Goal: Task Accomplishment & Management: Use online tool/utility

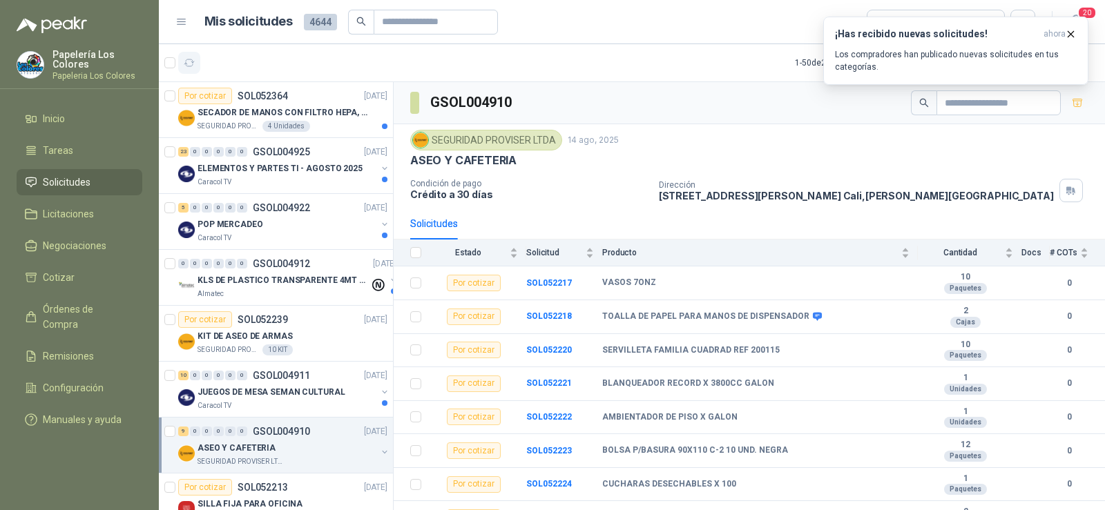
click at [186, 59] on icon "button" at bounding box center [190, 63] width 12 height 12
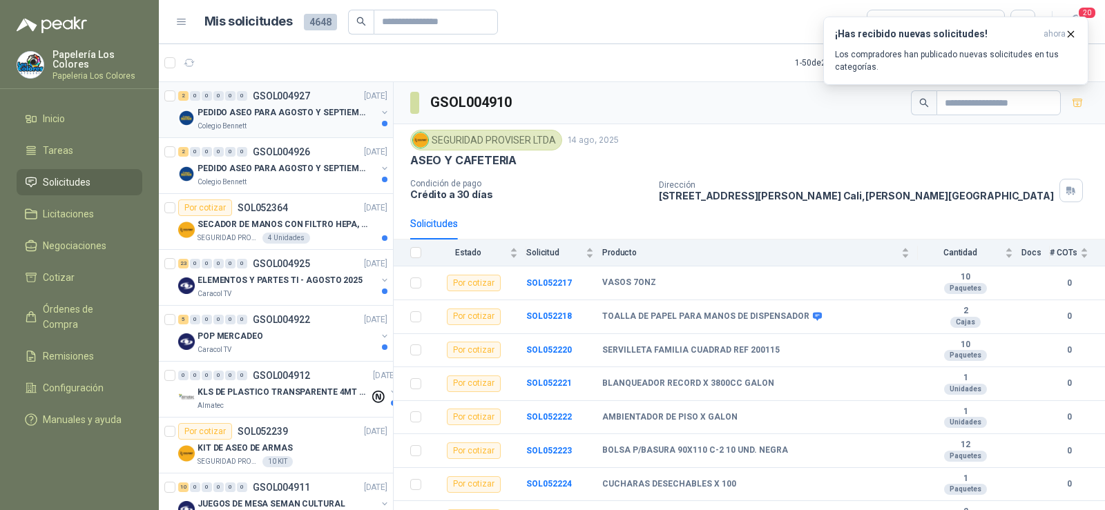
click at [258, 117] on p "PEDIDO ASEO PARA AGOSTO Y SEPTIEMBRE 2" at bounding box center [284, 112] width 172 height 13
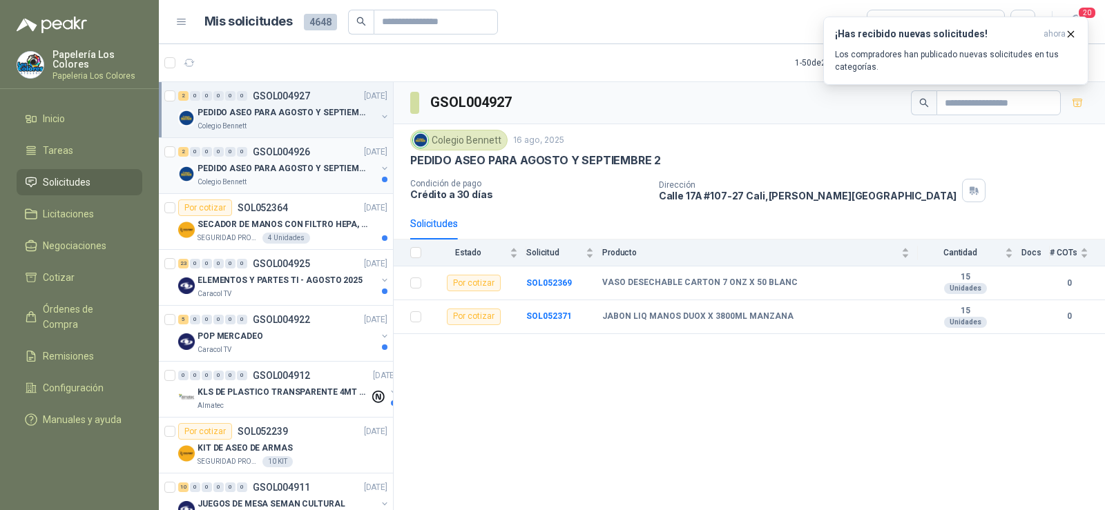
click at [240, 168] on p "PEDIDO ASEO PARA AGOSTO Y SEPTIEMBRE" at bounding box center [284, 168] width 172 height 13
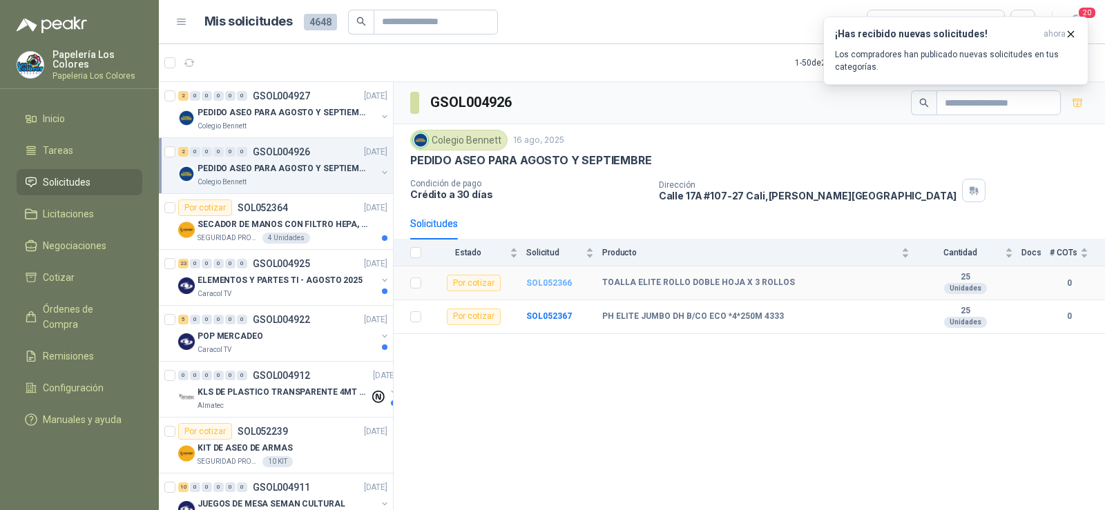
click at [542, 281] on b "SOL052366" at bounding box center [549, 283] width 46 height 10
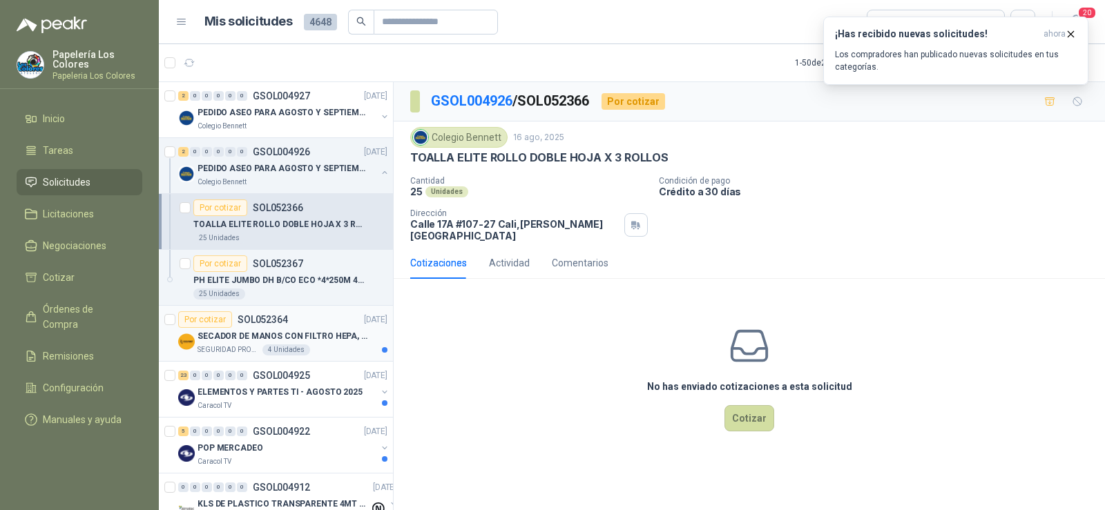
click at [222, 349] on p "SEGURIDAD PROVISER LTDA" at bounding box center [229, 350] width 62 height 11
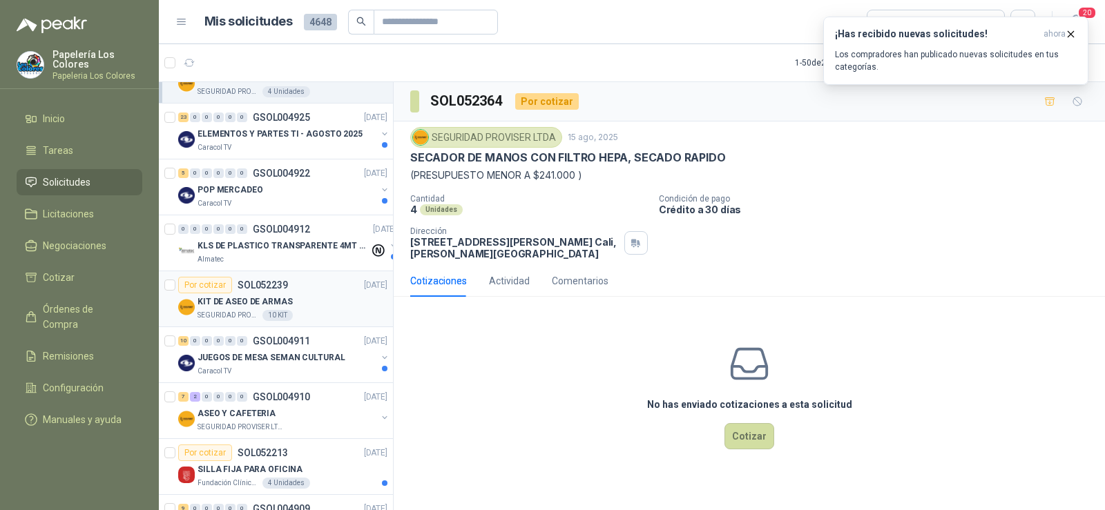
scroll to position [276, 0]
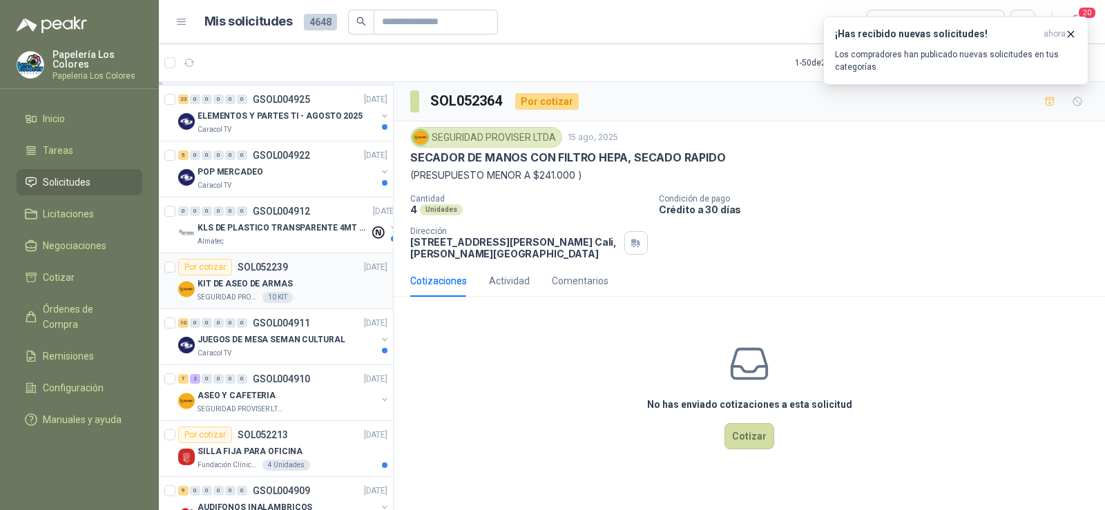
click at [237, 294] on p "SEGURIDAD PROVISER LTDA" at bounding box center [229, 297] width 62 height 11
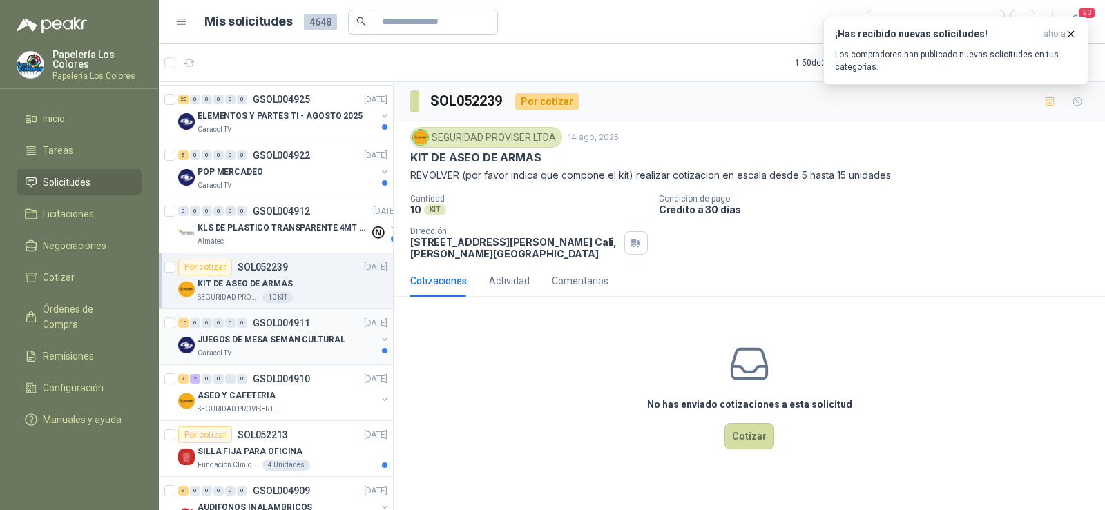
scroll to position [414, 0]
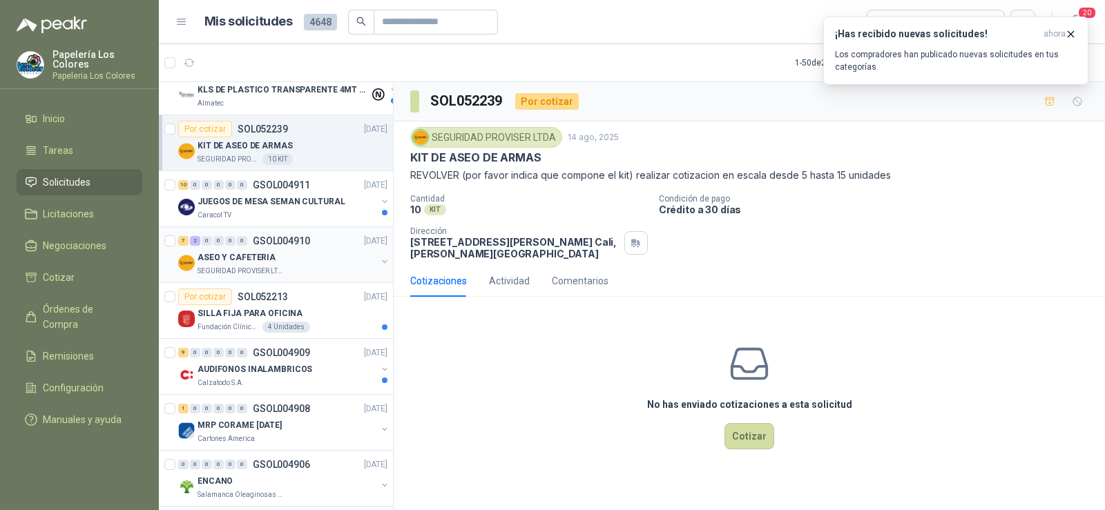
click at [228, 249] on div "7 2 0 0 0 0 GSOL004910 [DATE]" at bounding box center [284, 241] width 212 height 17
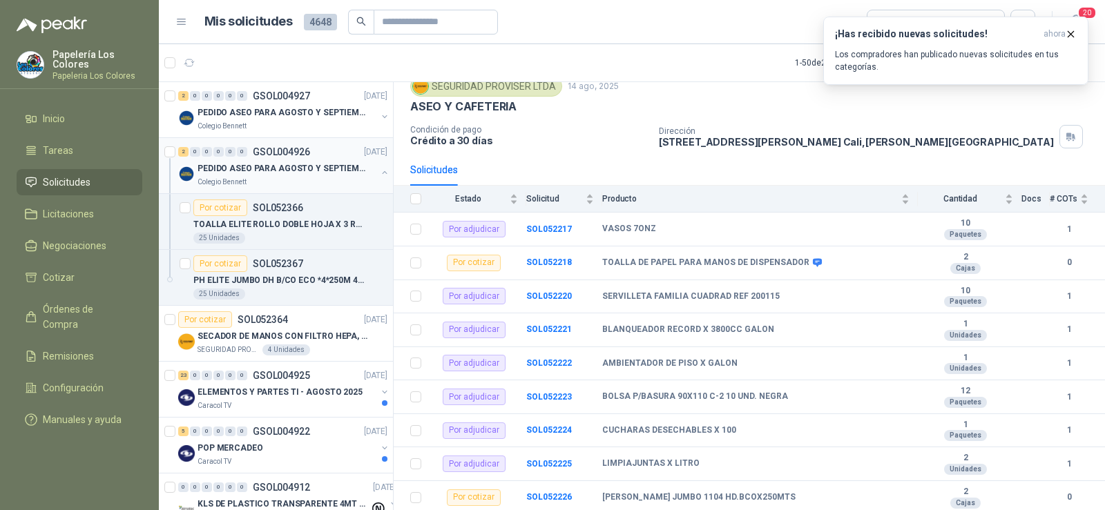
click at [240, 173] on p "PEDIDO ASEO PARA AGOSTO Y SEPTIEMBRE" at bounding box center [284, 168] width 172 height 13
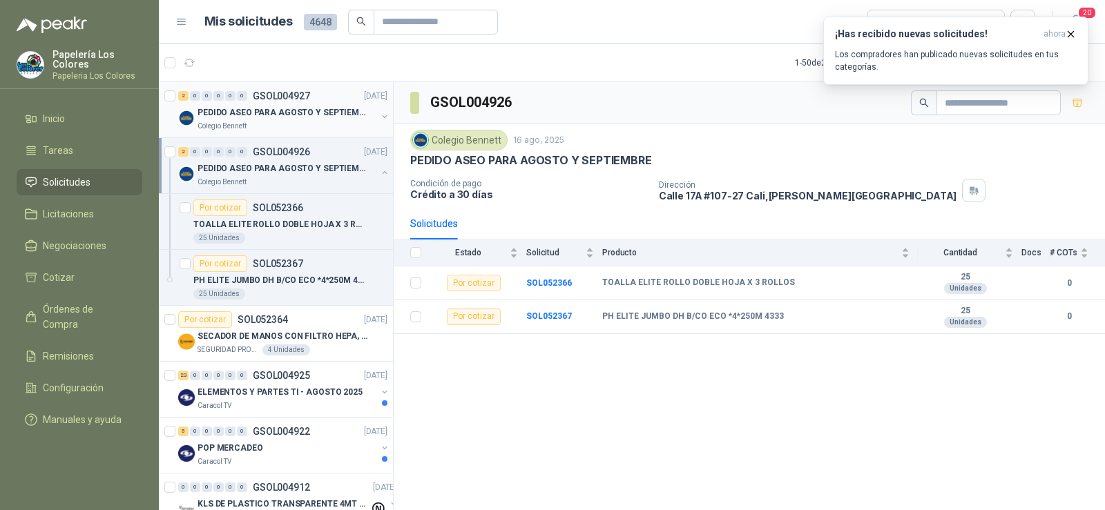
click at [276, 115] on p "PEDIDO ASEO PARA AGOSTO Y SEPTIEMBRE 2" at bounding box center [284, 112] width 172 height 13
click at [541, 285] on b "SOL052369" at bounding box center [549, 283] width 46 height 10
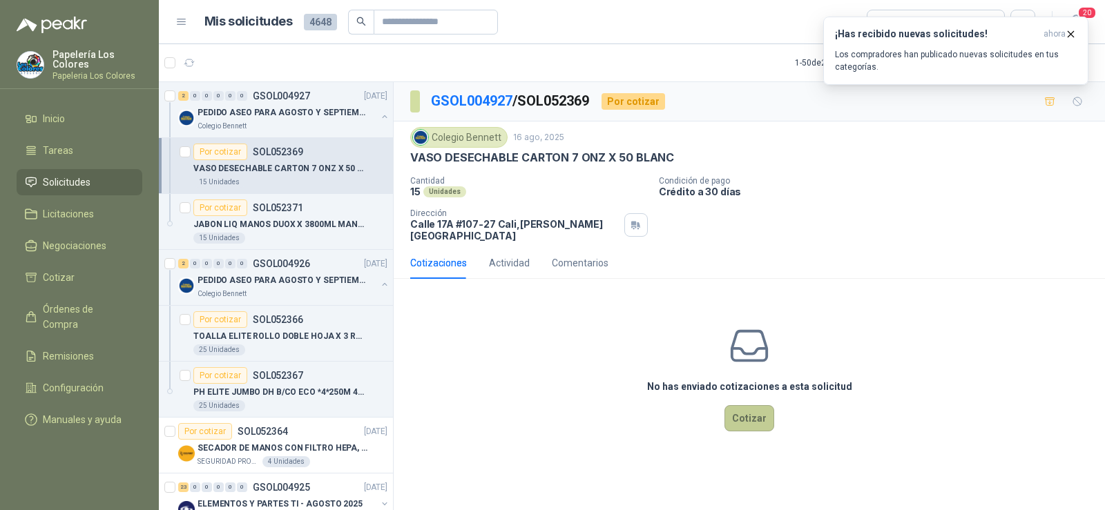
click at [756, 412] on button "Cotizar" at bounding box center [750, 418] width 50 height 26
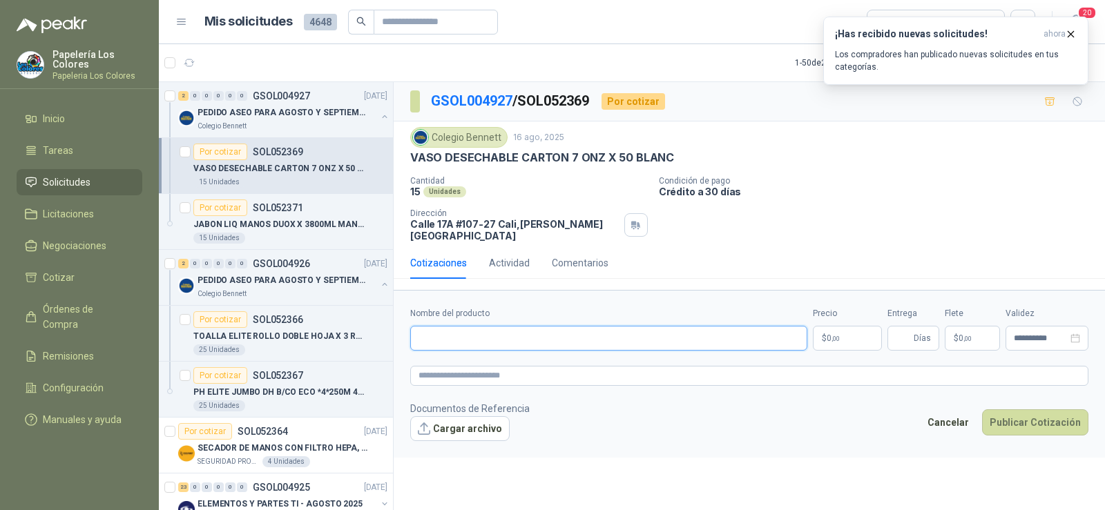
click at [557, 330] on input "Nombre del producto" at bounding box center [608, 338] width 397 height 25
drag, startPoint x: 667, startPoint y: 157, endPoint x: 412, endPoint y: 161, distance: 255.6
click at [412, 161] on p "VASO DESECHABLE CARTON 7 ONZ X 50 BLANC" at bounding box center [542, 158] width 264 height 15
copy p "VASO DESECHABLE CARTON 7 ONZ X 50 BLANC"
click at [510, 336] on input "Nombre del producto" at bounding box center [608, 338] width 397 height 25
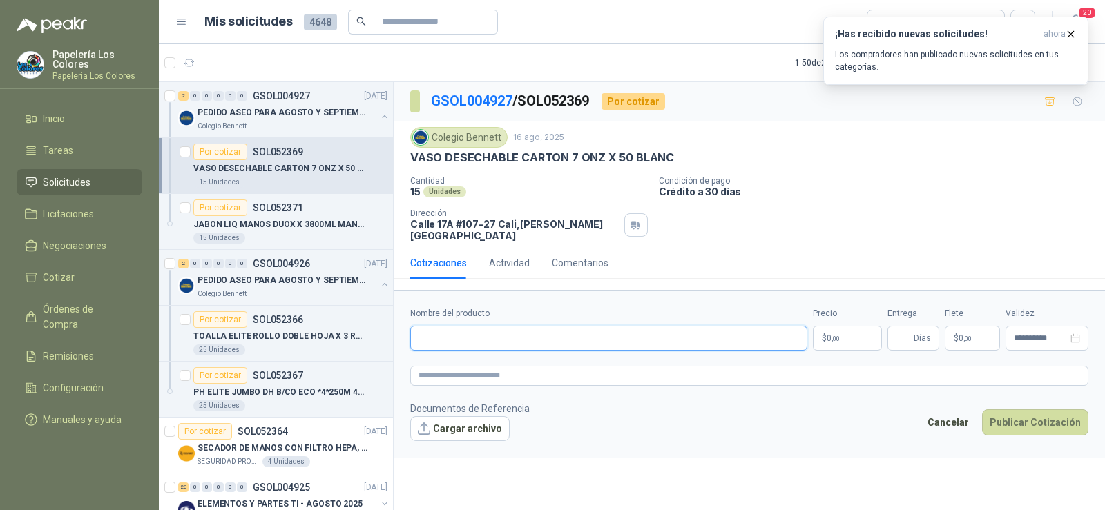
paste input "**********"
type input "**********"
click at [894, 333] on span "Días" at bounding box center [914, 338] width 52 height 25
type input "*"
click at [844, 329] on body "Papelería Los Colores Papeleria Los Colores Inicio Tareas Solicitudes Licitacio…" at bounding box center [552, 255] width 1105 height 510
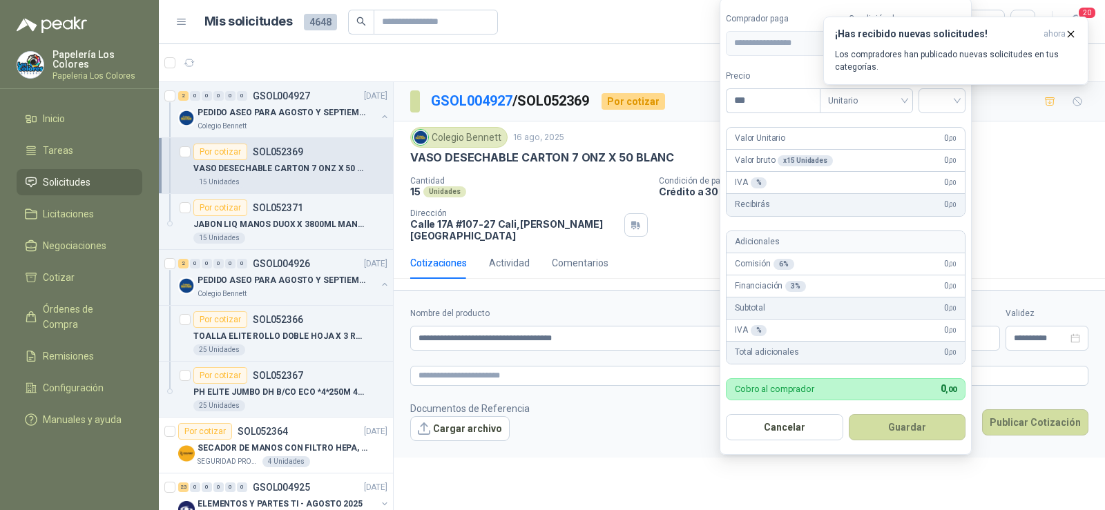
drag, startPoint x: 782, startPoint y: 102, endPoint x: 674, endPoint y: 99, distance: 107.8
click at [674, 99] on body "Papelería Los Colores Papeleria Los Colores Inicio Tareas Solicitudes Licitacio…" at bounding box center [552, 255] width 1105 height 510
type input "*******"
click at [956, 85] on div "¡Has recibido nuevas solicitudes! ahora Los compradores han publicado nuevas so…" at bounding box center [955, 51] width 265 height 68
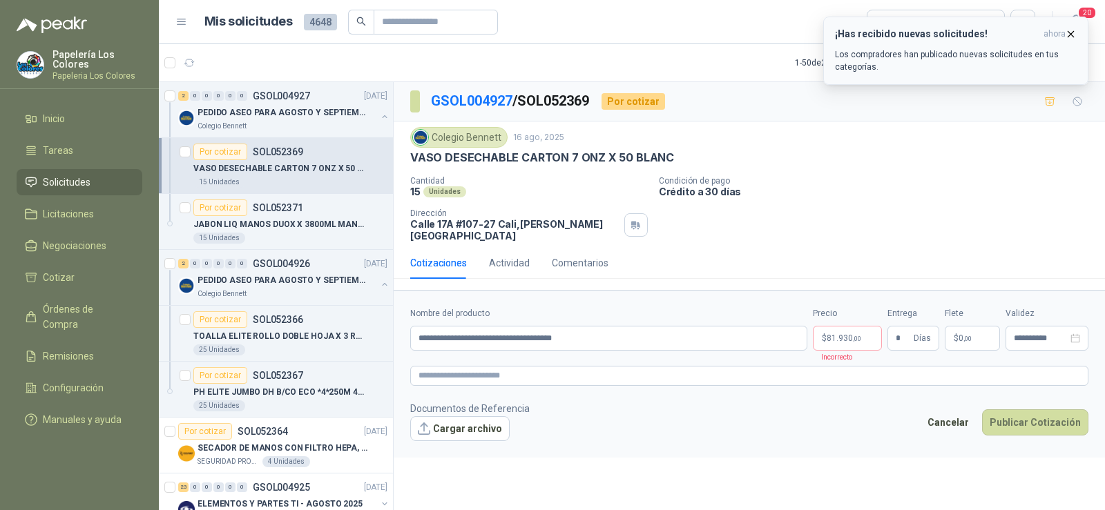
click at [1069, 37] on icon "button" at bounding box center [1071, 34] width 12 height 12
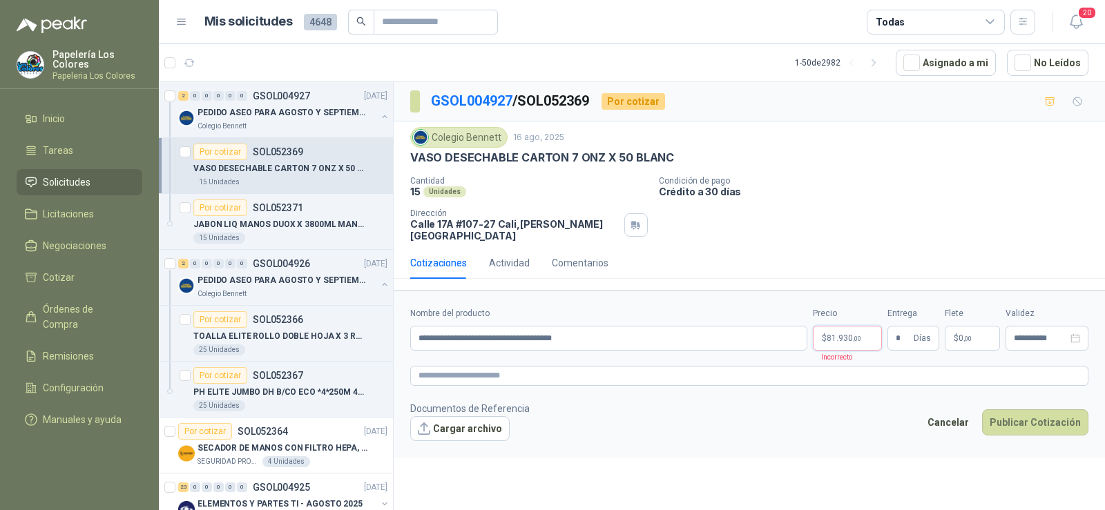
drag, startPoint x: 850, startPoint y: 325, endPoint x: 852, endPoint y: 317, distance: 8.5
click at [849, 325] on body "Papelería Los Colores Papeleria Los Colores Inicio Tareas Solicitudes Licitacio…" at bounding box center [552, 255] width 1105 height 510
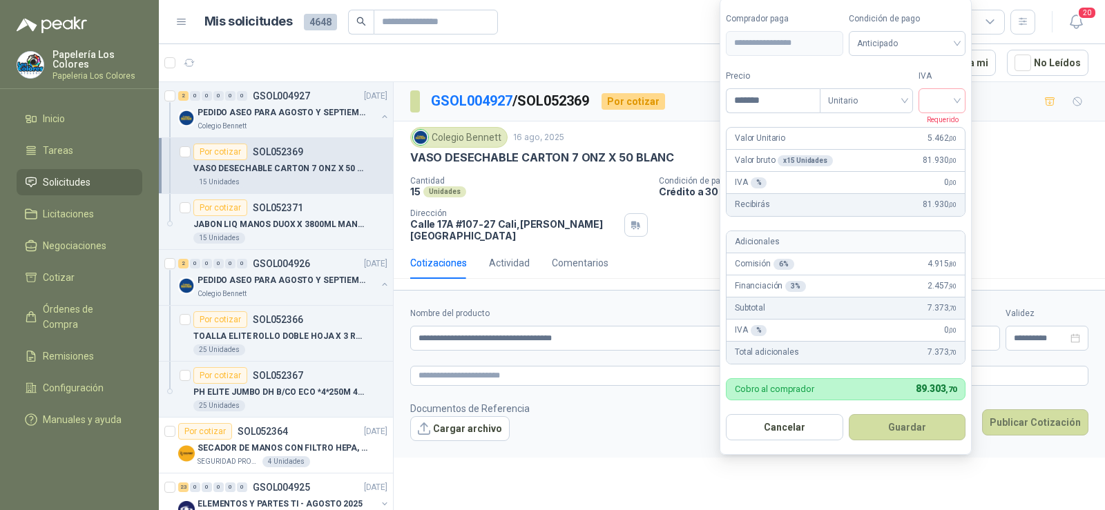
click at [948, 113] on p "Requerido" at bounding box center [939, 119] width 40 height 12
click at [946, 104] on input "search" at bounding box center [942, 99] width 30 height 21
click at [941, 126] on div "19%" at bounding box center [945, 129] width 26 height 15
click at [924, 50] on span "Anticipado" at bounding box center [910, 43] width 102 height 21
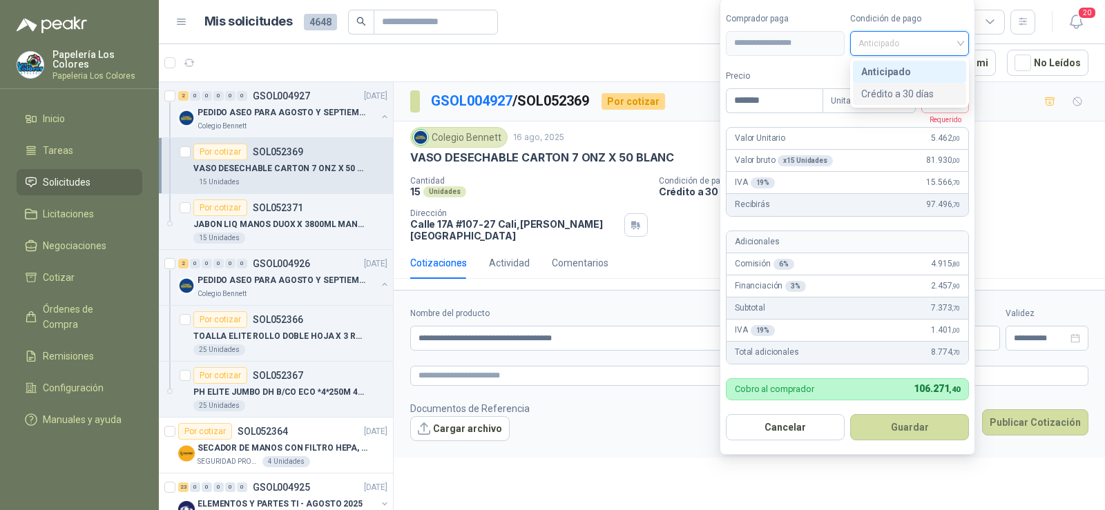
click at [909, 88] on div "Crédito a 30 días" at bounding box center [909, 93] width 97 height 15
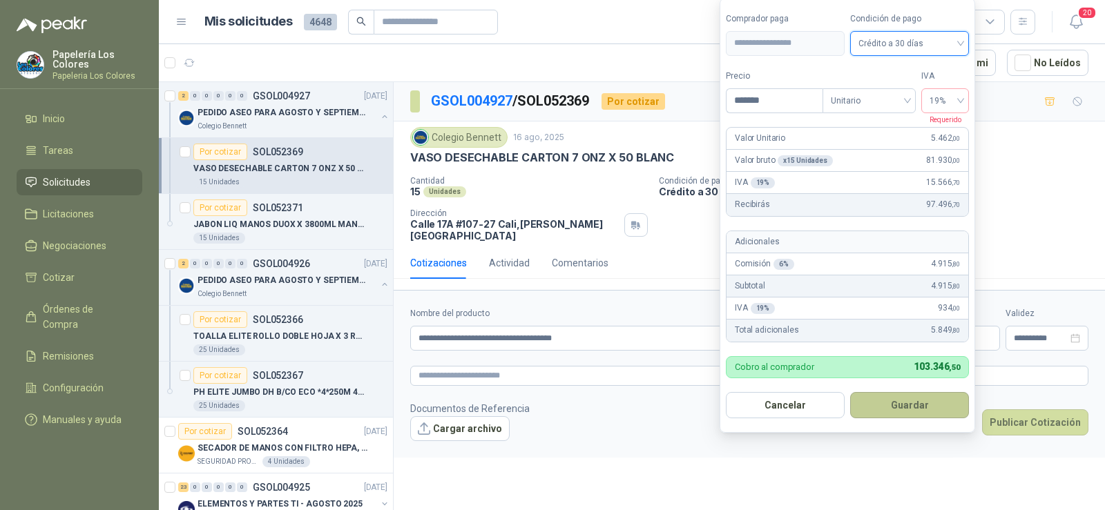
click at [893, 402] on button "Guardar" at bounding box center [909, 405] width 119 height 26
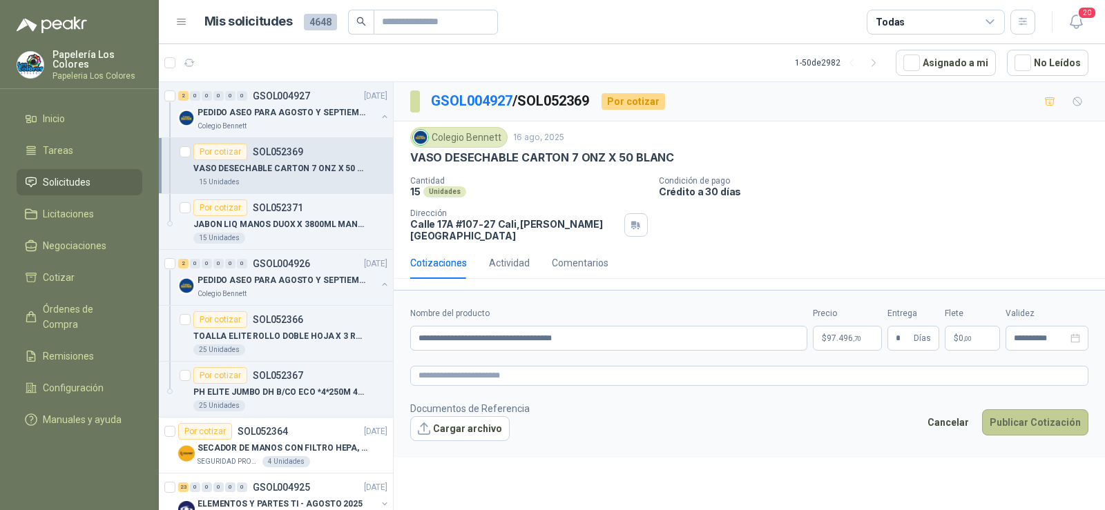
click at [1019, 416] on button "Publicar Cotización" at bounding box center [1035, 423] width 106 height 26
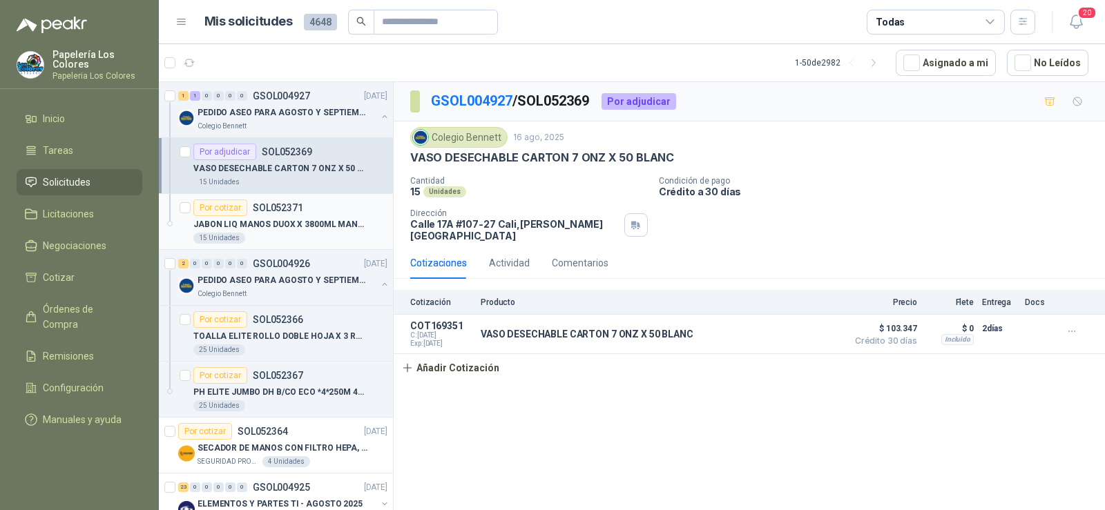
click at [269, 223] on p "JABON LIQ MANOS DUOX X 3800ML MANZANA" at bounding box center [279, 224] width 172 height 13
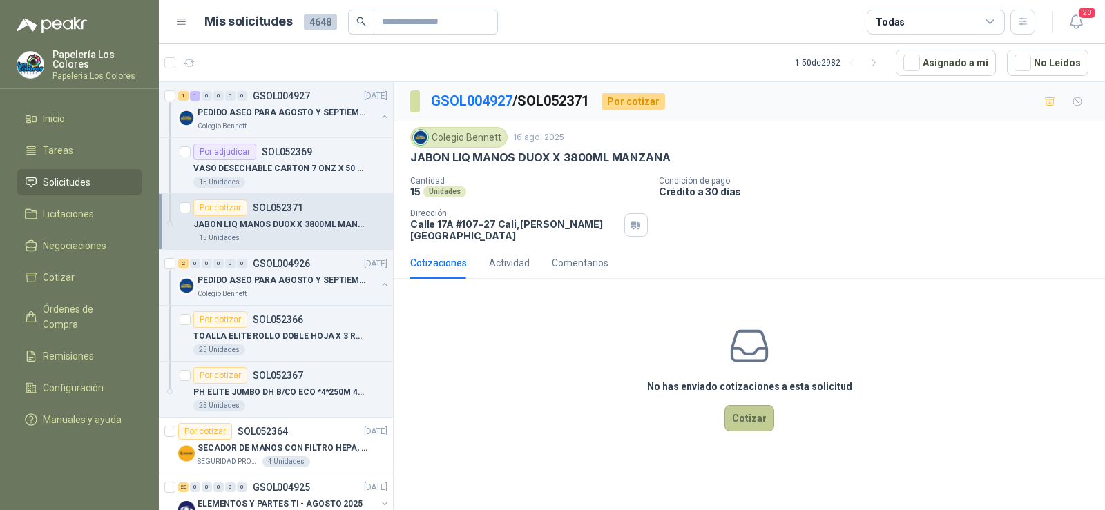
click at [747, 407] on button "Cotizar" at bounding box center [750, 418] width 50 height 26
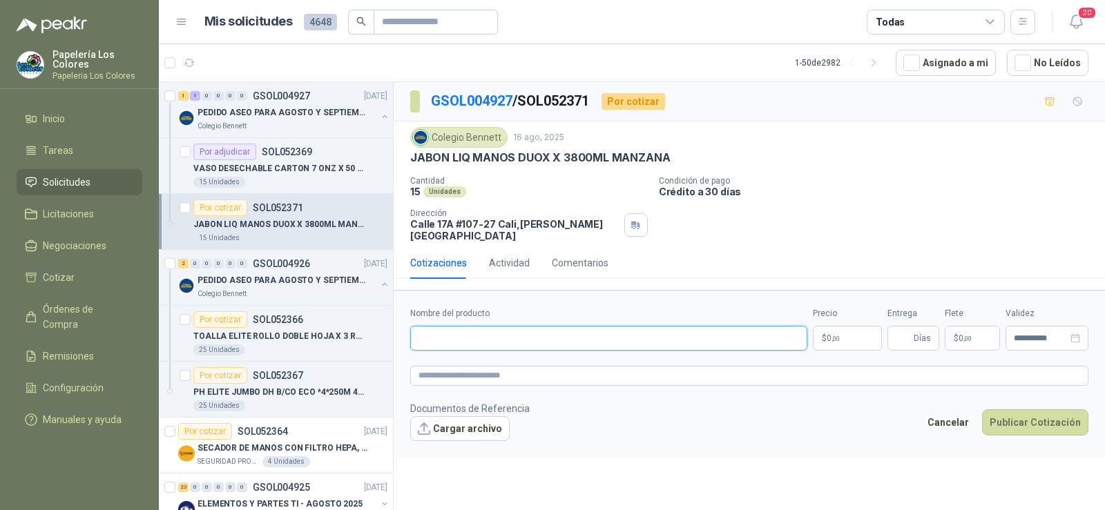
click at [476, 329] on input "Nombre del producto" at bounding box center [608, 338] width 397 height 25
drag, startPoint x: 665, startPoint y: 157, endPoint x: 411, endPoint y: 154, distance: 254.2
click at [411, 154] on p "JABON LIQ MANOS DUOX X 3800ML MANZANA" at bounding box center [540, 158] width 260 height 15
copy p "JABON LIQ MANOS DUOX X 3800ML MANZANA"
click at [523, 326] on input "Nombre del producto" at bounding box center [608, 338] width 397 height 25
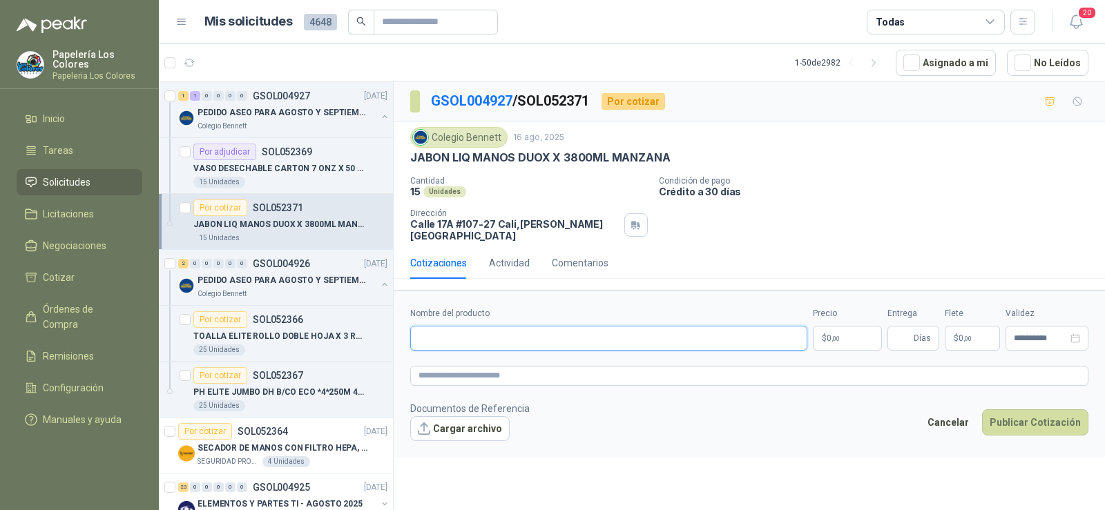
paste input "**********"
click at [514, 326] on input "**********" at bounding box center [608, 338] width 397 height 25
type input "**********"
click at [845, 332] on body "Papelería Los Colores Papeleria Los Colores Inicio Tareas Solicitudes Licitacio…" at bounding box center [552, 255] width 1105 height 510
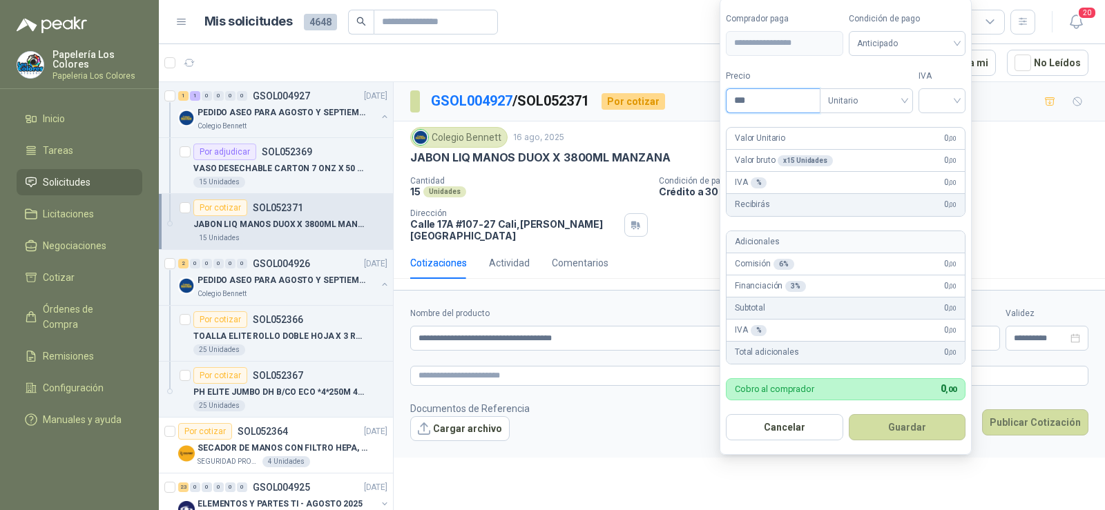
drag, startPoint x: 744, startPoint y: 105, endPoint x: 712, endPoint y: 99, distance: 32.2
click at [713, 101] on body "Papelería Los Colores Papeleria Los Colores Inicio Tareas Solicitudes Licitacio…" at bounding box center [552, 255] width 1105 height 510
type input "********"
drag, startPoint x: 942, startPoint y: 97, endPoint x: 950, endPoint y: 117, distance: 22.3
click at [942, 97] on input "search" at bounding box center [942, 99] width 30 height 21
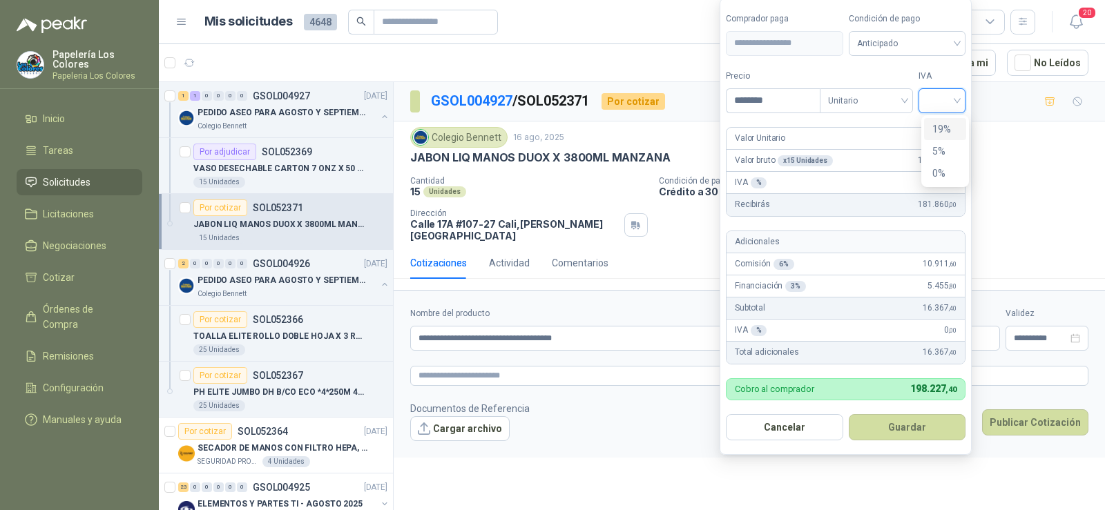
drag, startPoint x: 950, startPoint y: 123, endPoint x: 937, endPoint y: 82, distance: 43.5
click at [950, 124] on div "19%" at bounding box center [945, 129] width 26 height 15
click at [923, 45] on span "Anticipado" at bounding box center [910, 43] width 102 height 21
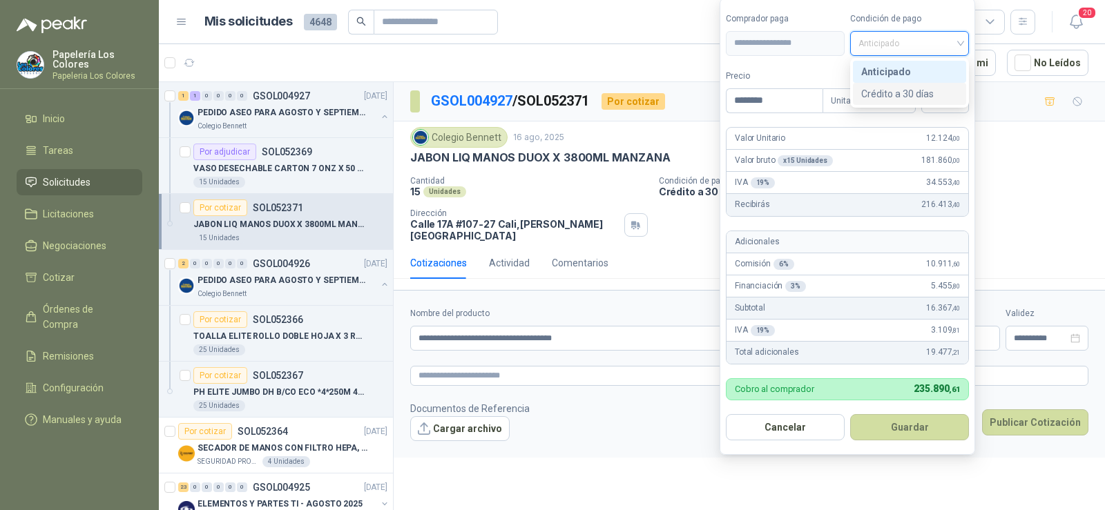
click at [914, 86] on div "Crédito a 30 días" at bounding box center [909, 93] width 97 height 15
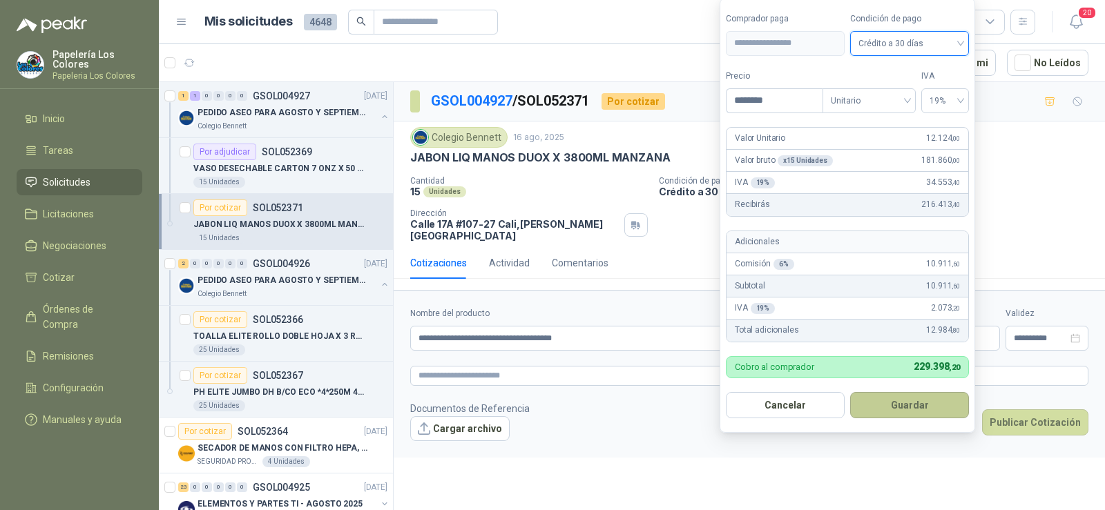
click at [932, 395] on button "Guardar" at bounding box center [909, 405] width 119 height 26
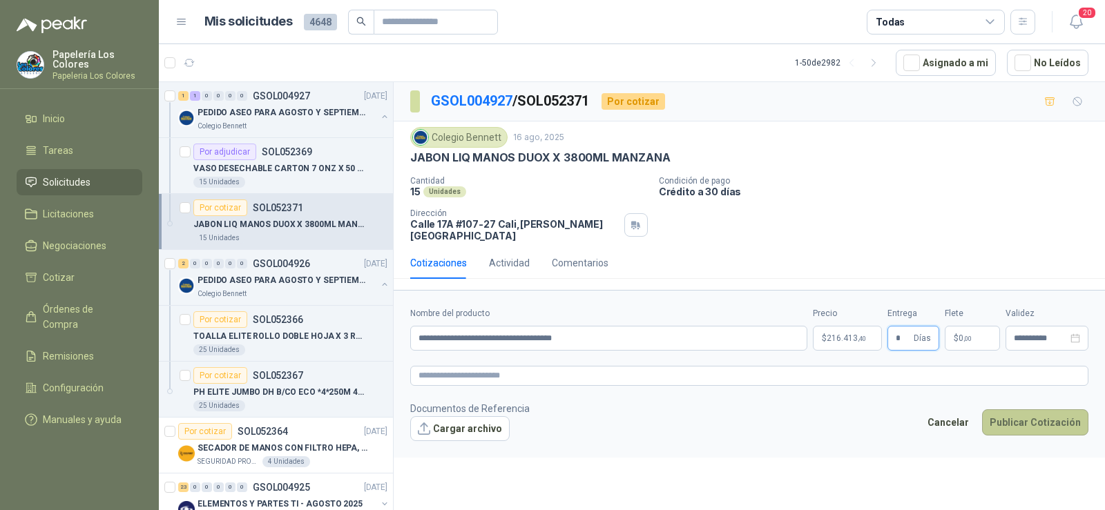
type input "*"
click at [1022, 410] on button "Publicar Cotización" at bounding box center [1035, 423] width 106 height 26
